Goal: Information Seeking & Learning: Learn about a topic

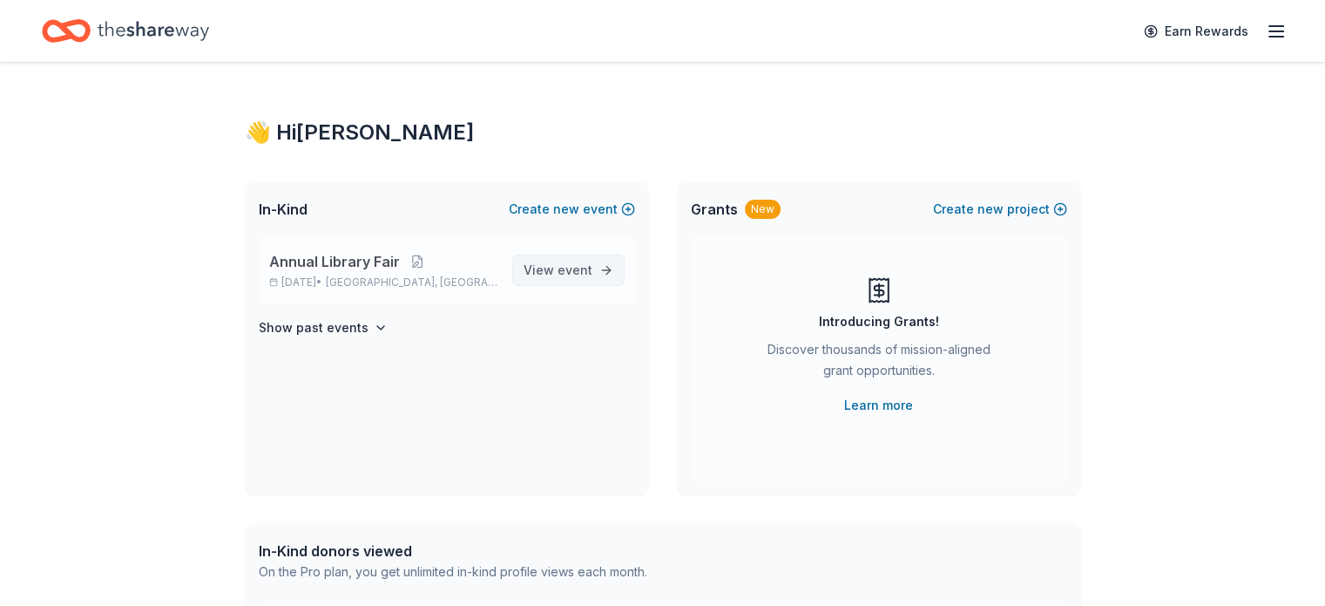
click at [567, 254] on link "View event" at bounding box center [568, 269] width 112 height 31
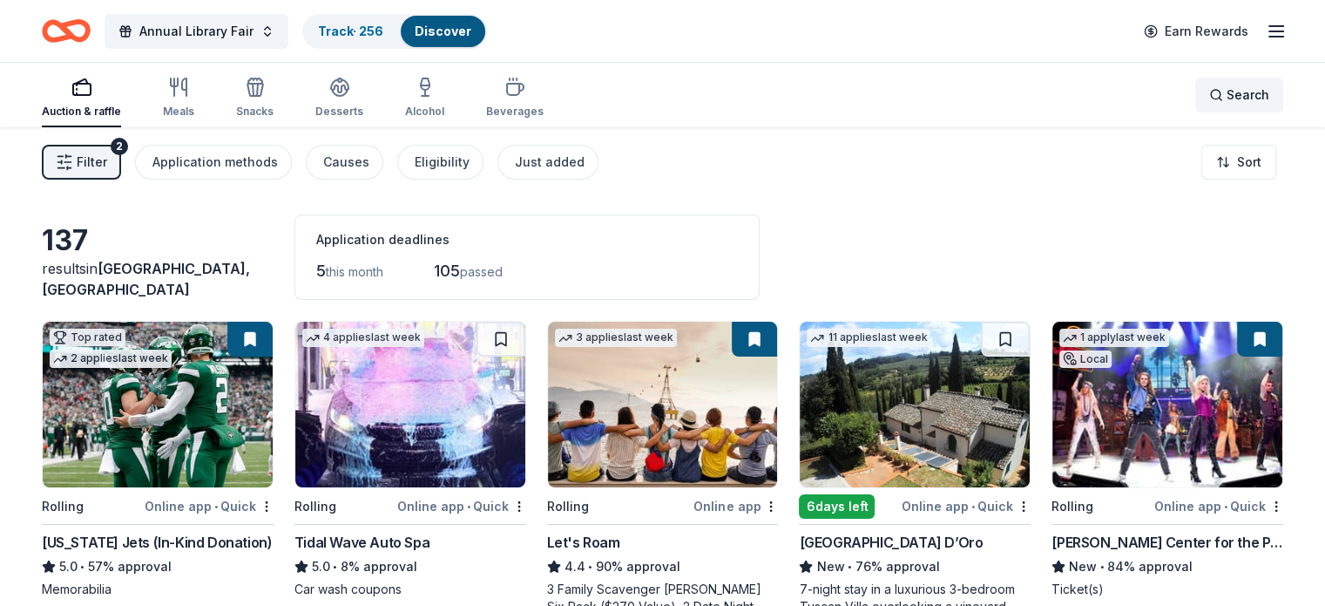
click at [1209, 99] on div "Search" at bounding box center [1239, 95] width 60 height 21
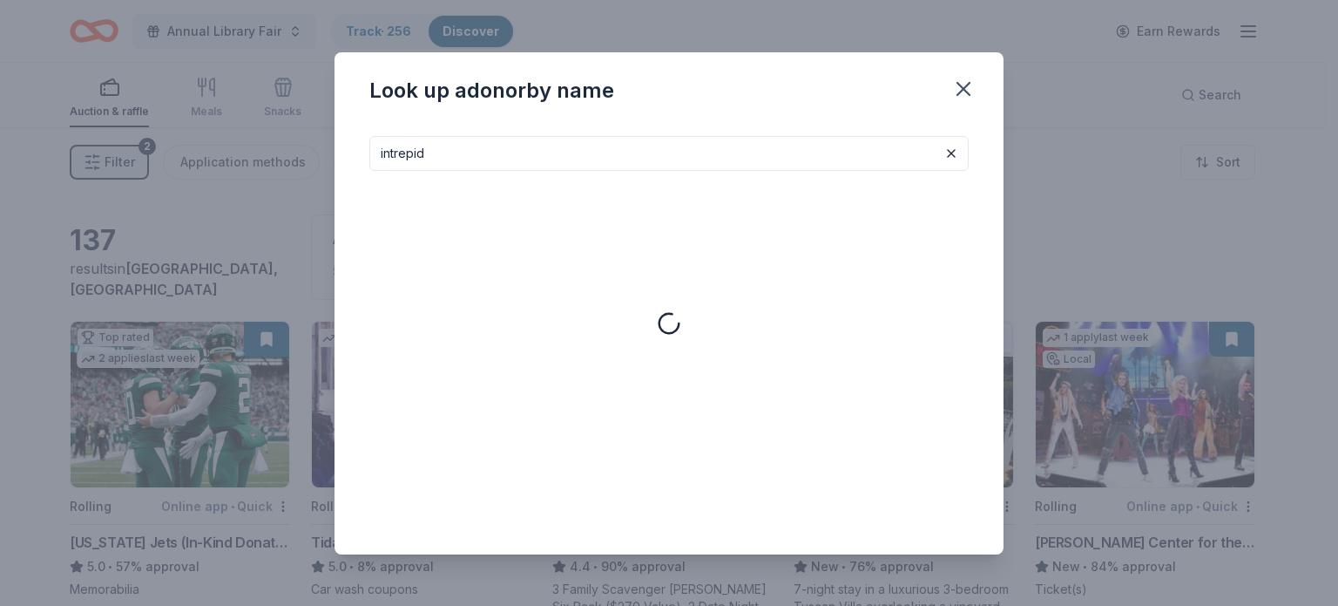
type input "intrepid"
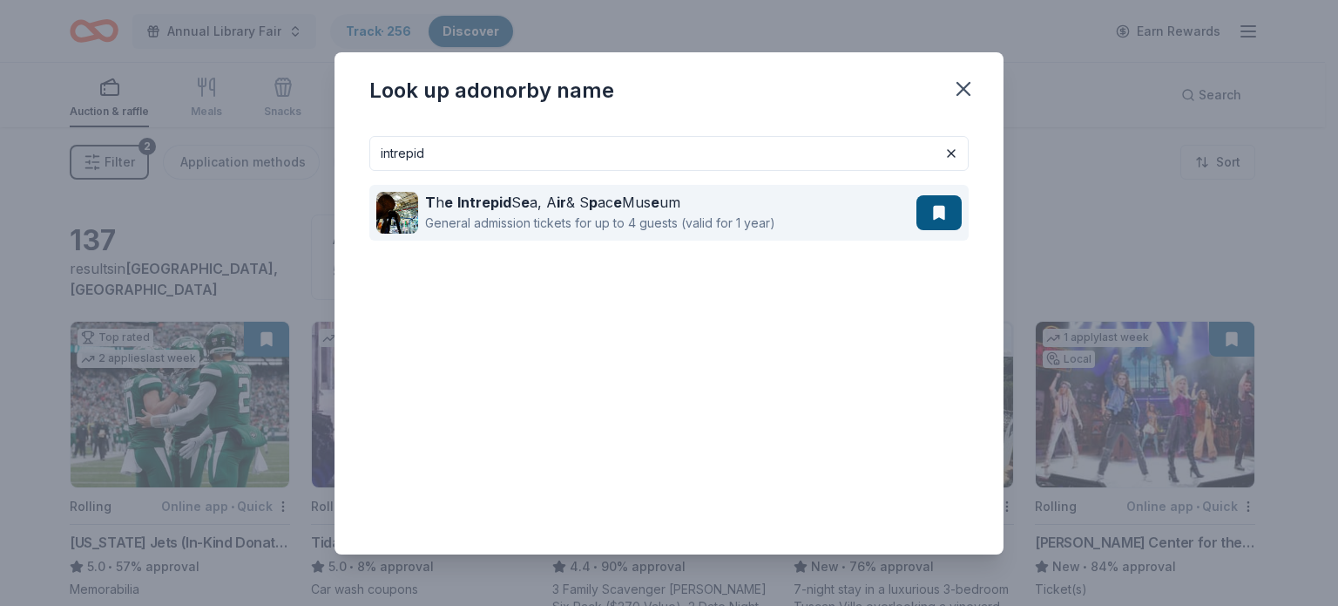
click at [557, 209] on strong "ir" at bounding box center [562, 201] width 10 height 17
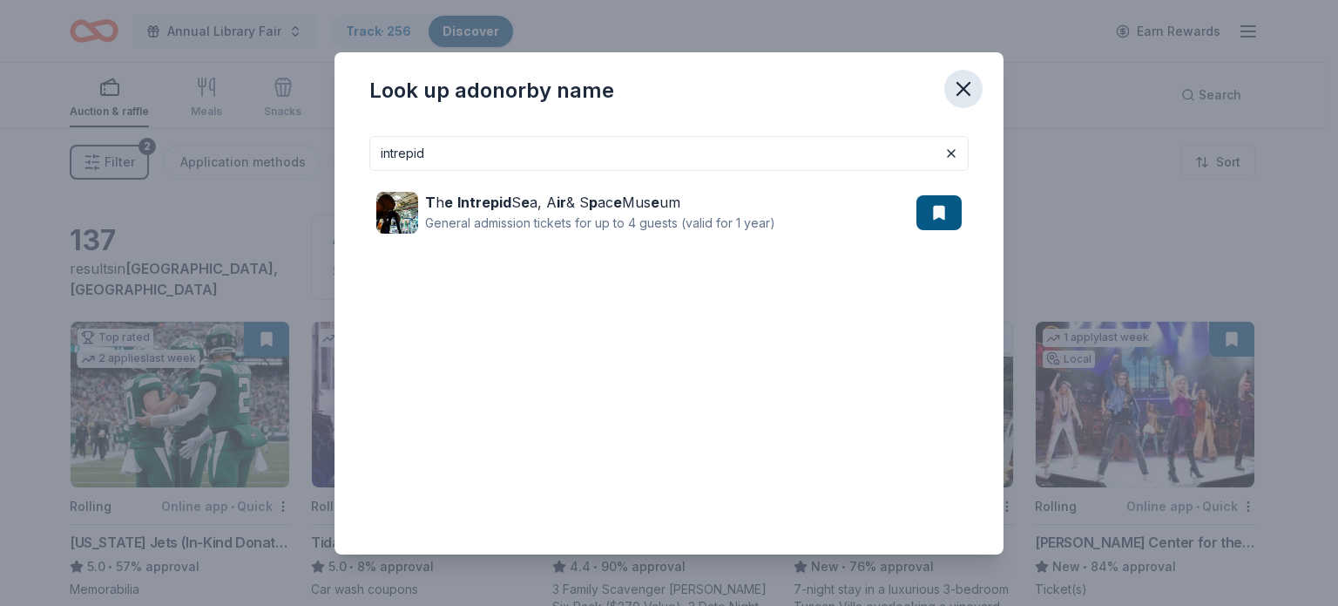
click at [956, 84] on icon "button" at bounding box center [963, 89] width 24 height 24
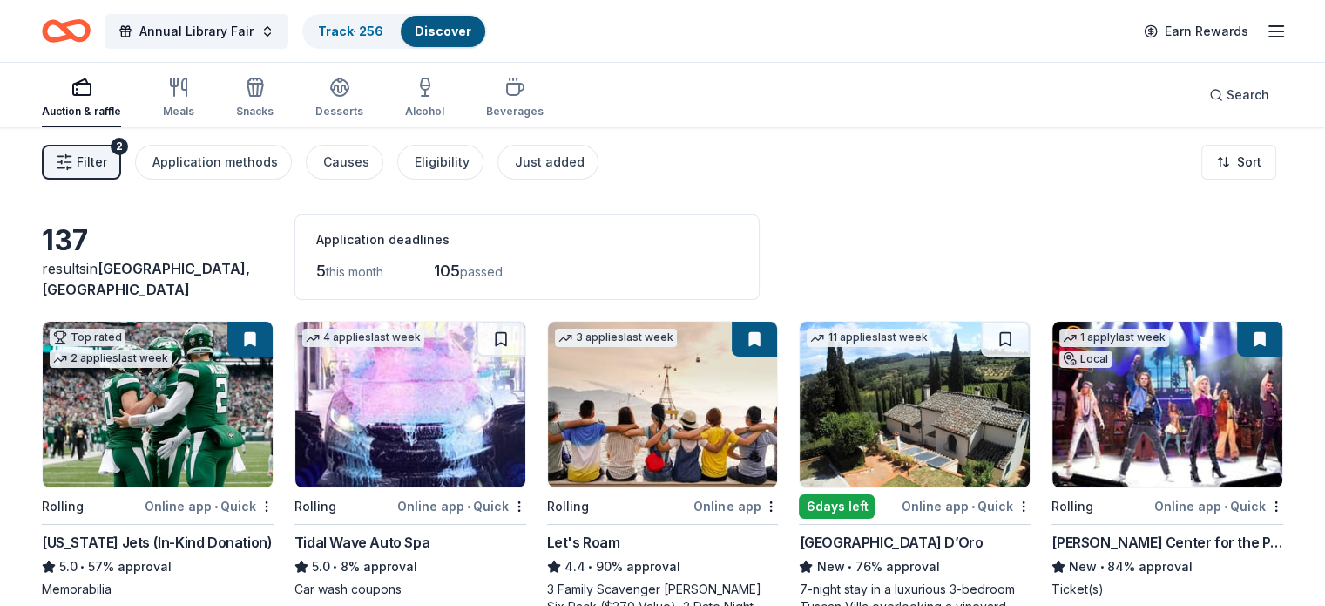
click at [343, 265] on span "this month" at bounding box center [355, 271] width 58 height 15
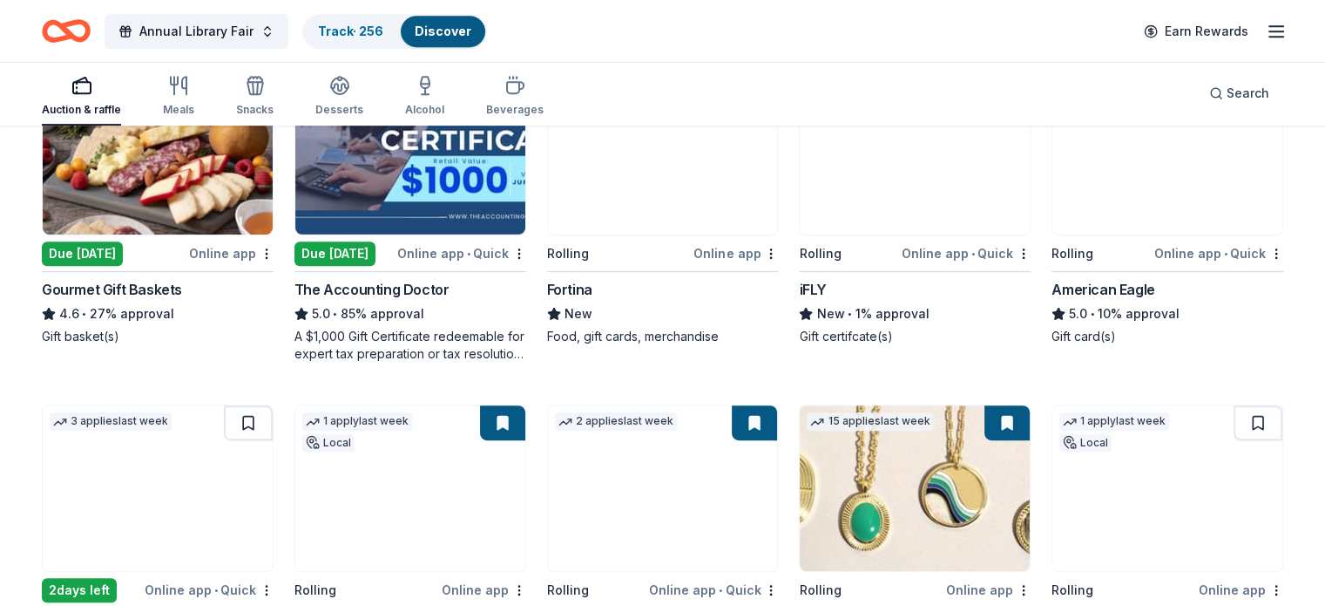
scroll to position [1052, 0]
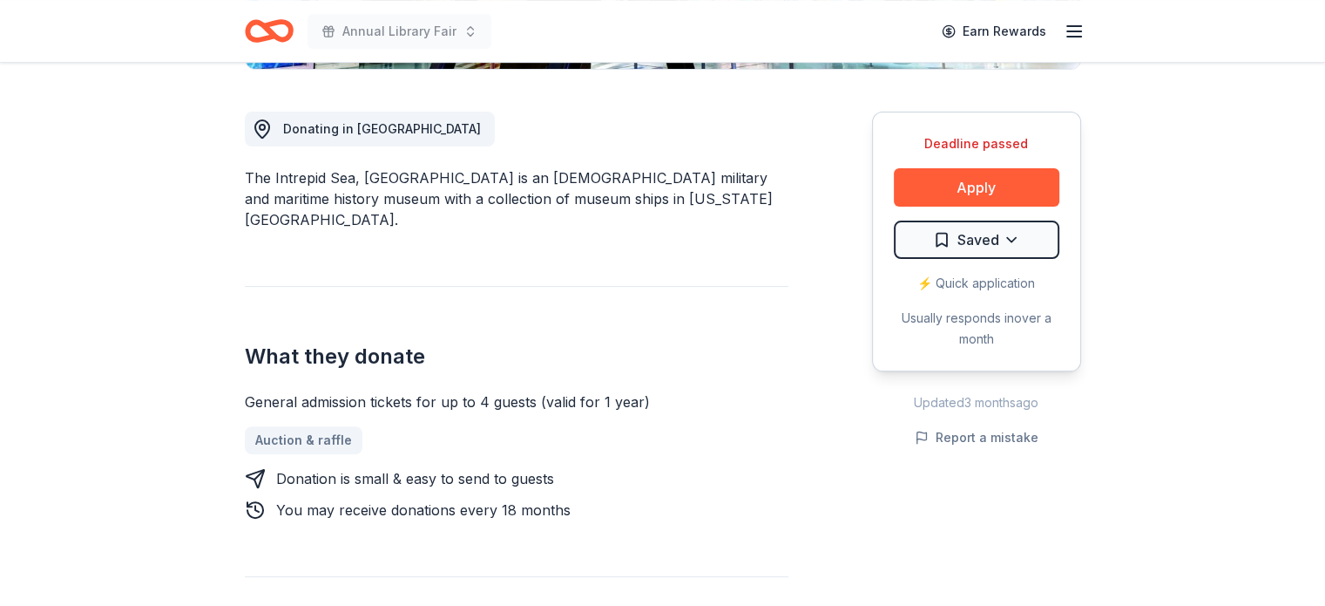
scroll to position [465, 0]
